Goal: Task Accomplishment & Management: Use online tool/utility

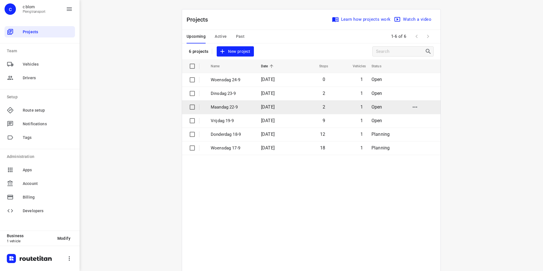
click at [220, 107] on p "Maandag 22-9" at bounding box center [232, 107] width 42 height 7
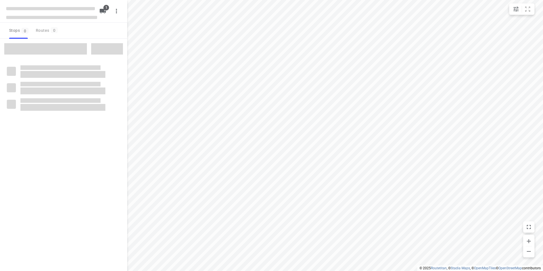
type input "distance"
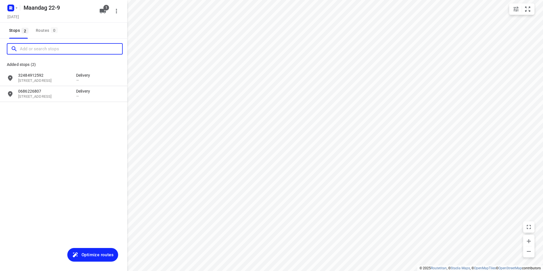
click at [53, 48] on input "Add or search stops" at bounding box center [71, 49] width 102 height 9
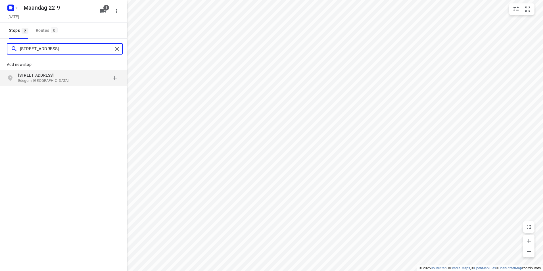
type input "[STREET_ADDRESS]"
click at [67, 77] on p "[STREET_ADDRESS]" at bounding box center [44, 75] width 52 height 6
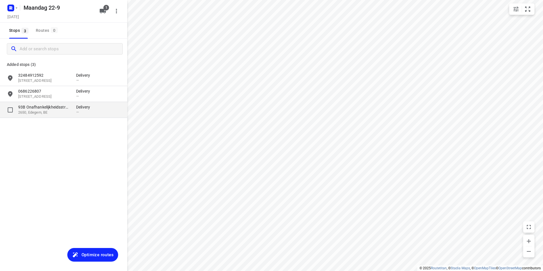
click at [63, 112] on p "2650, Edegem, BE" at bounding box center [44, 112] width 52 height 5
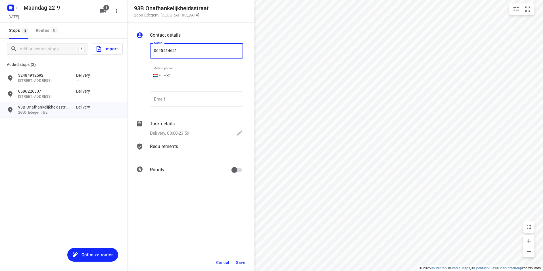
type input "0625414641"
click at [244, 260] on button "Save" at bounding box center [241, 262] width 14 height 10
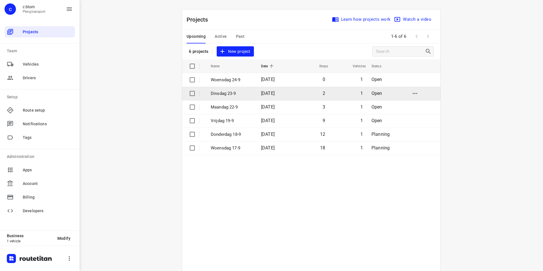
click at [220, 94] on p "Dinsdag 23-9" at bounding box center [232, 93] width 42 height 7
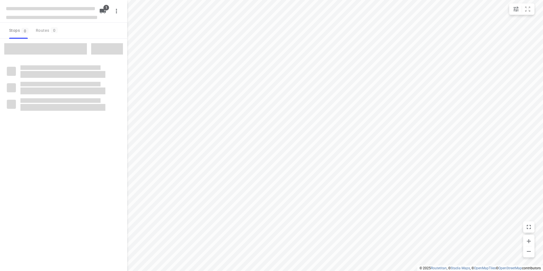
type input "distance"
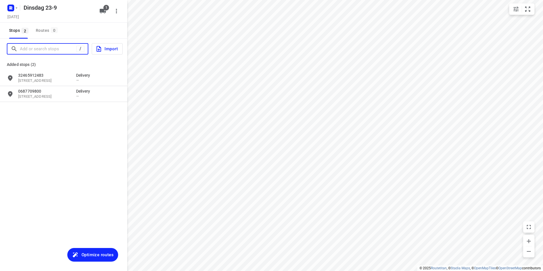
click at [62, 48] on input "Add or search stops" at bounding box center [48, 49] width 57 height 9
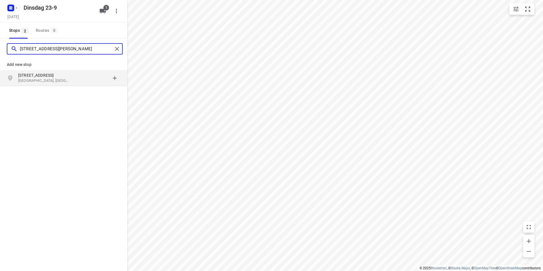
type input "[STREET_ADDRESS][PERSON_NAME]"
click at [77, 76] on div "grid" at bounding box center [98, 77] width 44 height 11
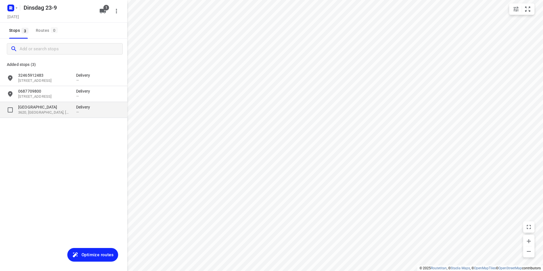
click at [51, 111] on p "3620, [GEOGRAPHIC_DATA], [GEOGRAPHIC_DATA]" at bounding box center [44, 112] width 52 height 5
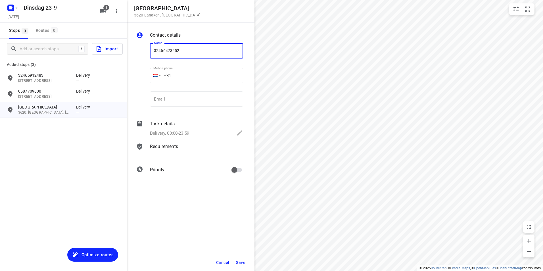
type input "32466473252"
click at [243, 264] on span "Save" at bounding box center [240, 262] width 9 height 5
